Goal: Book appointment/travel/reservation

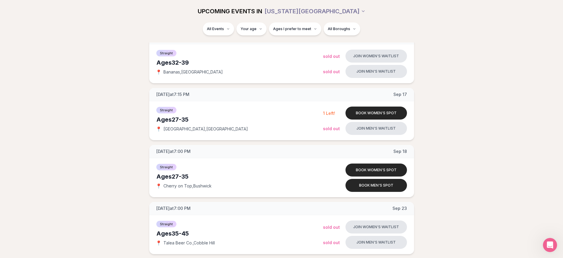
scroll to position [355, 0]
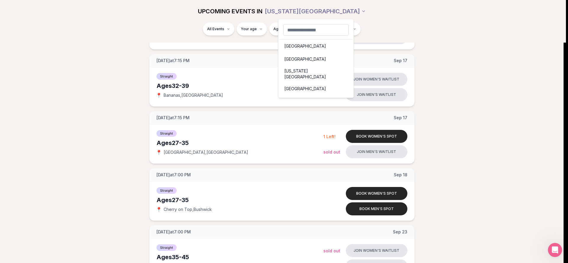
drag, startPoint x: 497, startPoint y: 86, endPoint x: 497, endPoint y: 83, distance: 3.0
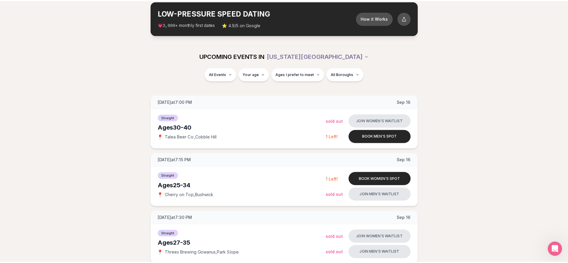
scroll to position [24, 0]
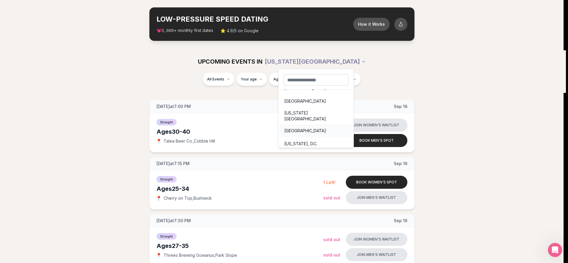
scroll to position [8, 0]
click at [308, 125] on div "[GEOGRAPHIC_DATA]" at bounding box center [315, 130] width 73 height 13
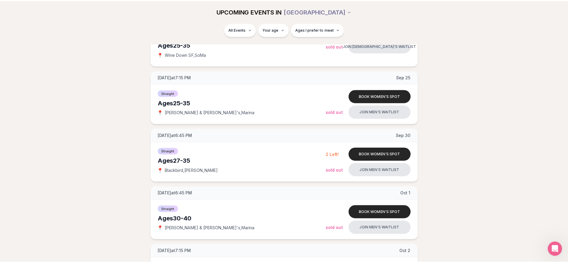
scroll to position [122, 0]
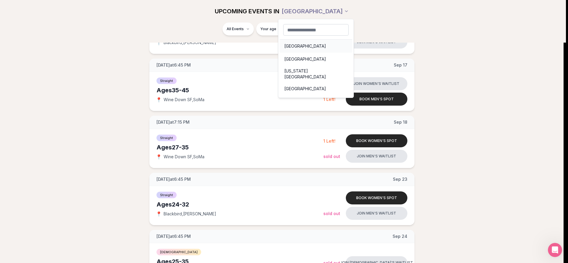
click at [311, 47] on div "[GEOGRAPHIC_DATA]" at bounding box center [315, 46] width 73 height 13
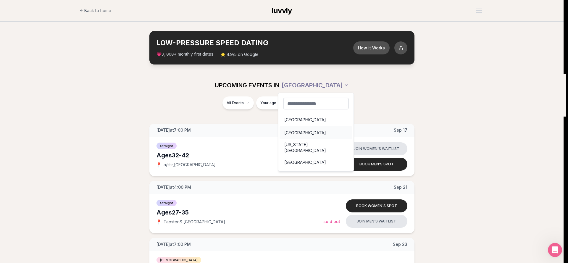
click at [304, 131] on div "[GEOGRAPHIC_DATA]" at bounding box center [315, 132] width 73 height 13
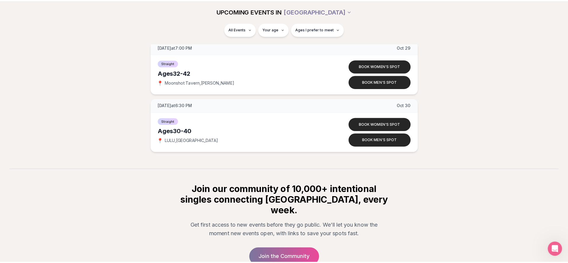
scroll to position [2886, 0]
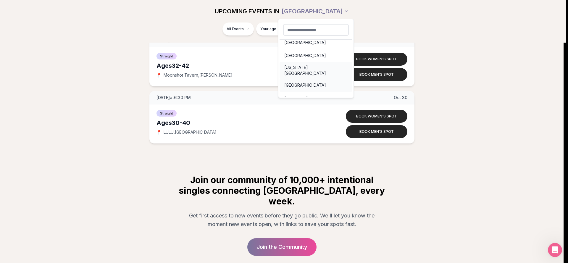
scroll to position [8, 0]
click at [308, 79] on div "[GEOGRAPHIC_DATA]" at bounding box center [315, 80] width 73 height 13
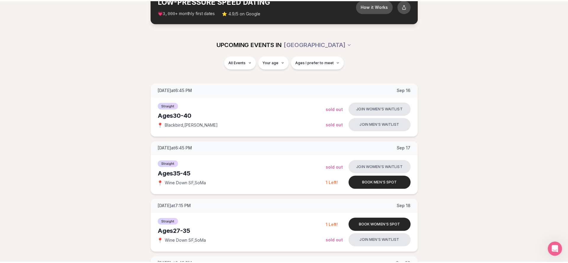
scroll to position [35, 0]
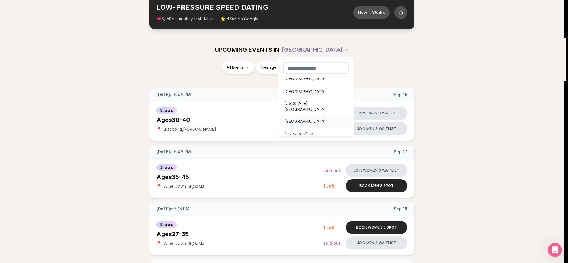
scroll to position [8, 0]
click at [312, 127] on div "[US_STATE], D.C." at bounding box center [315, 131] width 73 height 13
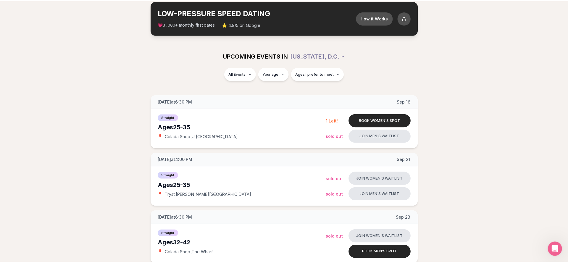
scroll to position [24, 0]
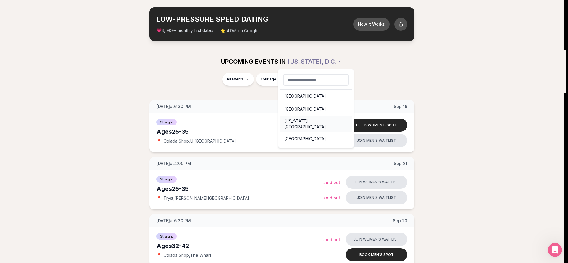
click at [309, 121] on div "[US_STATE][GEOGRAPHIC_DATA]" at bounding box center [315, 124] width 73 height 17
